Goal: Information Seeking & Learning: Learn about a topic

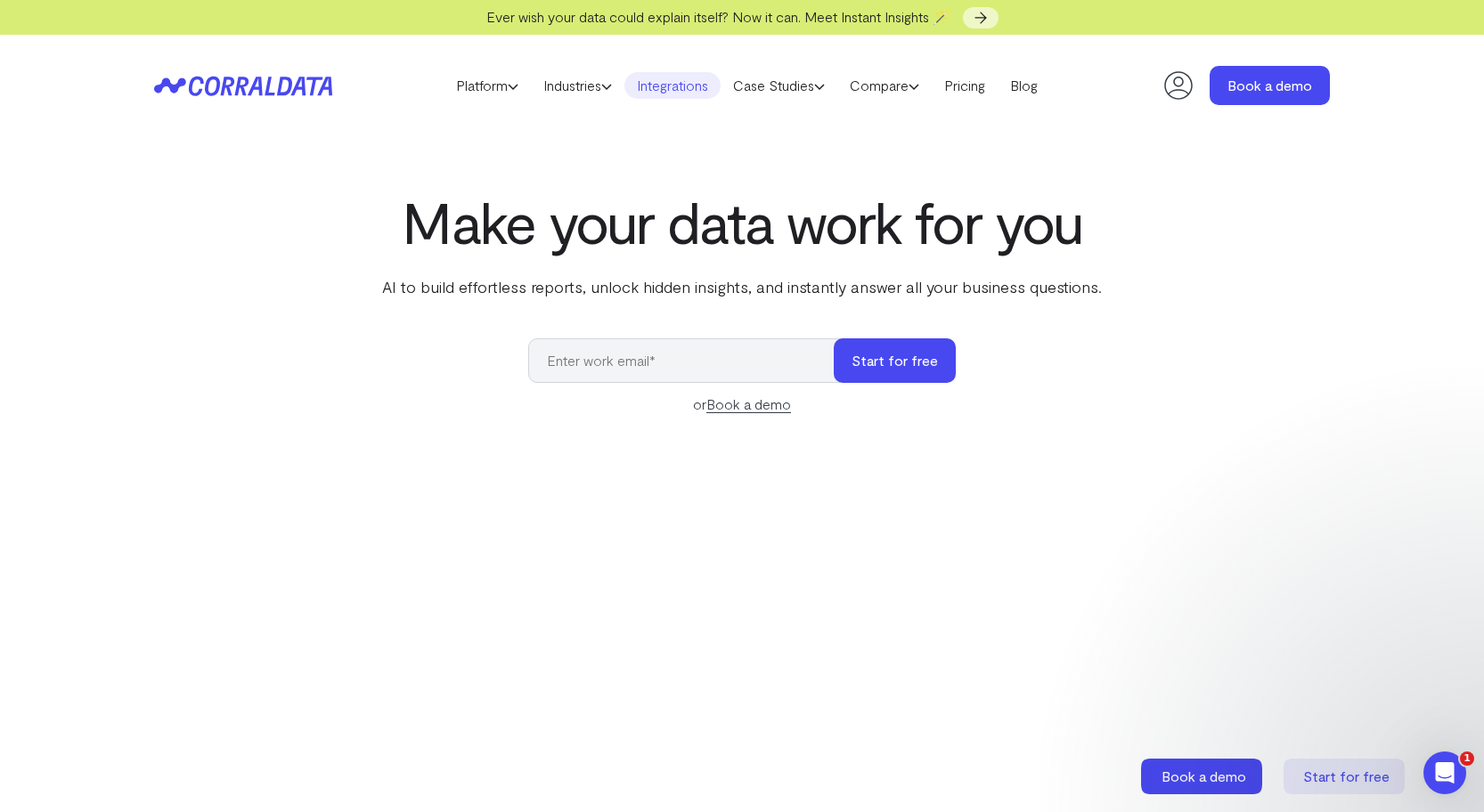
click at [673, 88] on link "Integrations" at bounding box center [672, 85] width 96 height 27
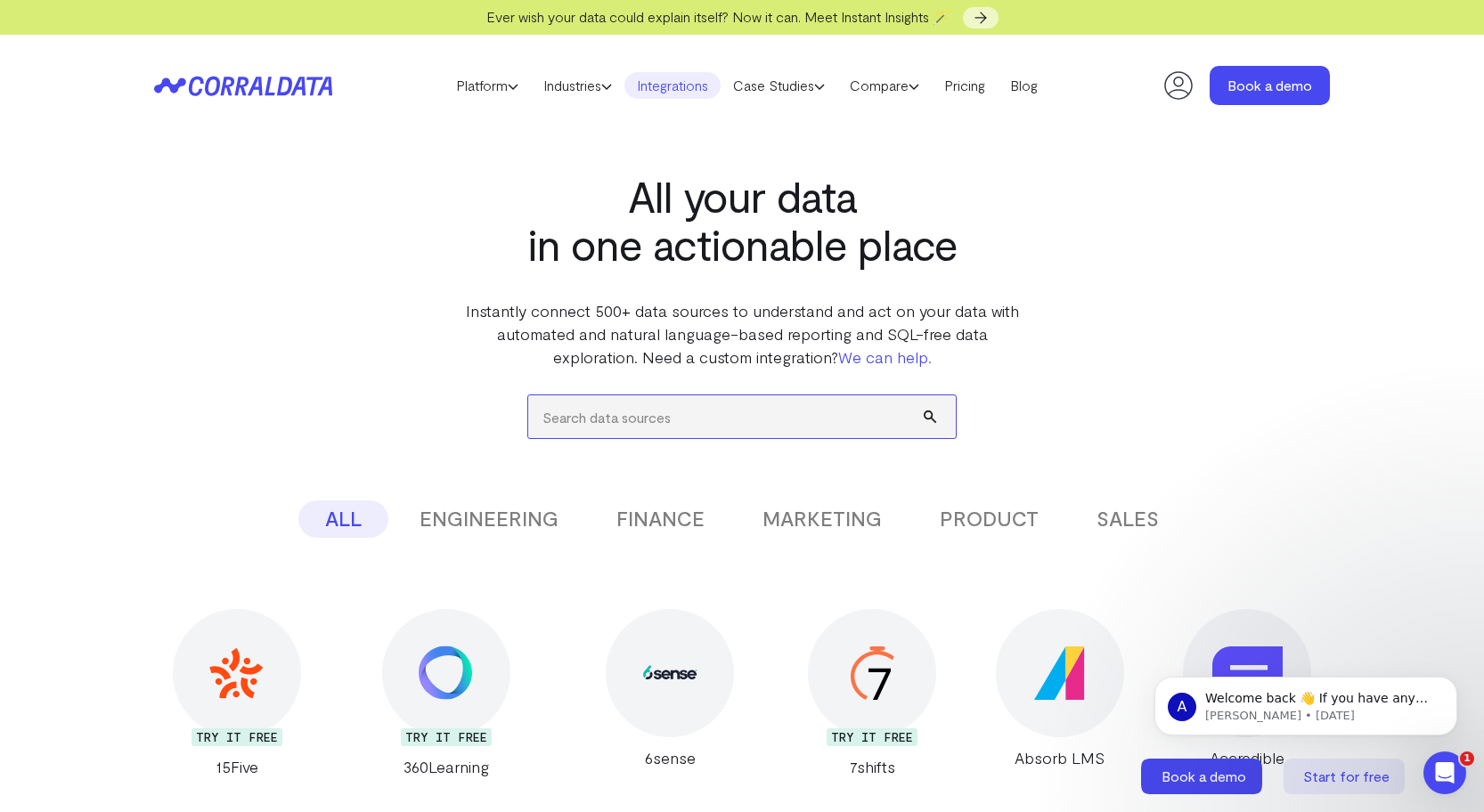
click at [631, 413] on input "search" at bounding box center [741, 416] width 427 height 42
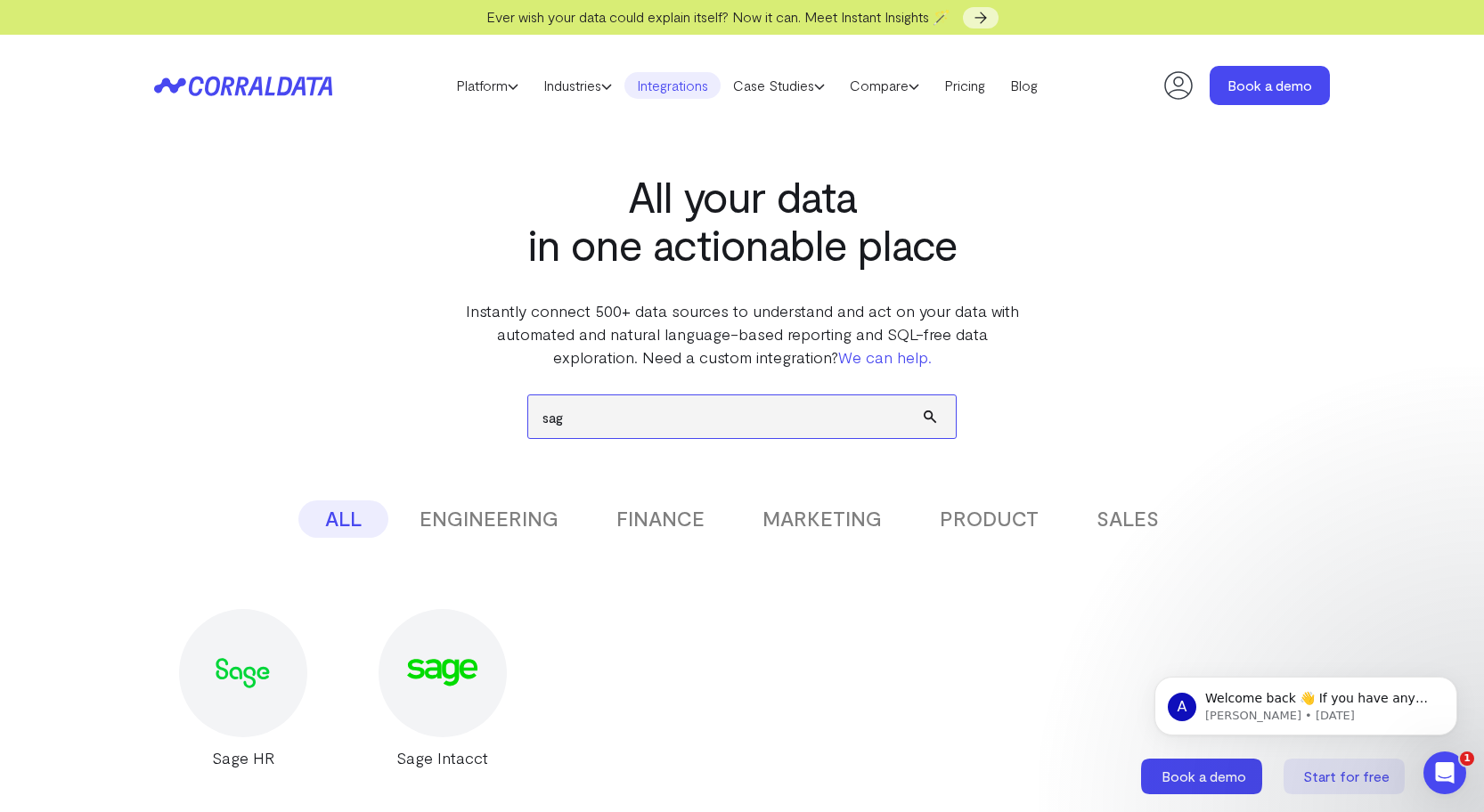
type input "sage"
drag, startPoint x: 631, startPoint y: 413, endPoint x: 516, endPoint y: 405, distance: 115.3
click at [516, 405] on div "sage ALL ENGINEERING FINANCE MARKETING PRODUCT SALES Don’t see the integration …" at bounding box center [741, 569] width 1175 height 401
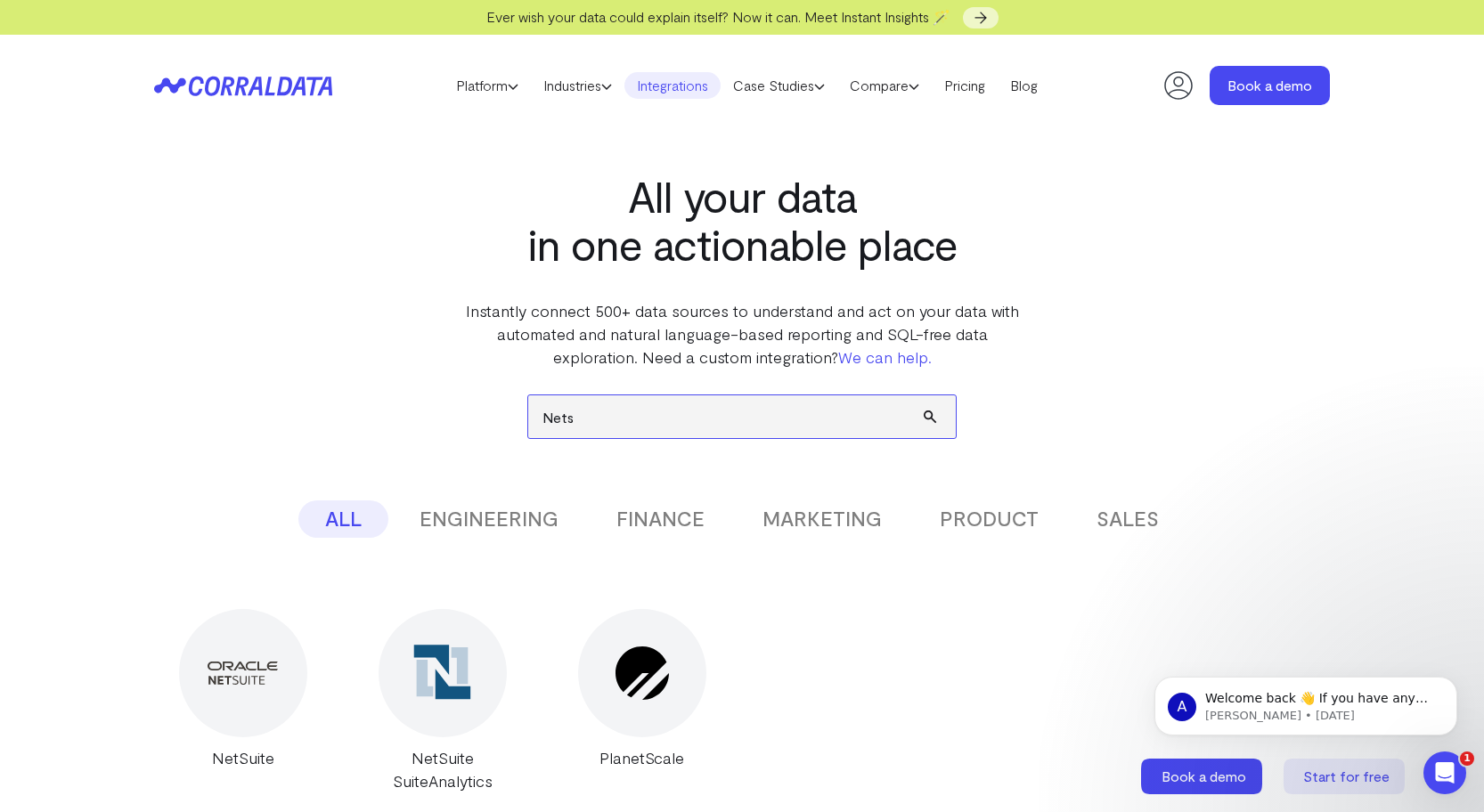
type input "Nets"
